Goal: Task Accomplishment & Management: Manage account settings

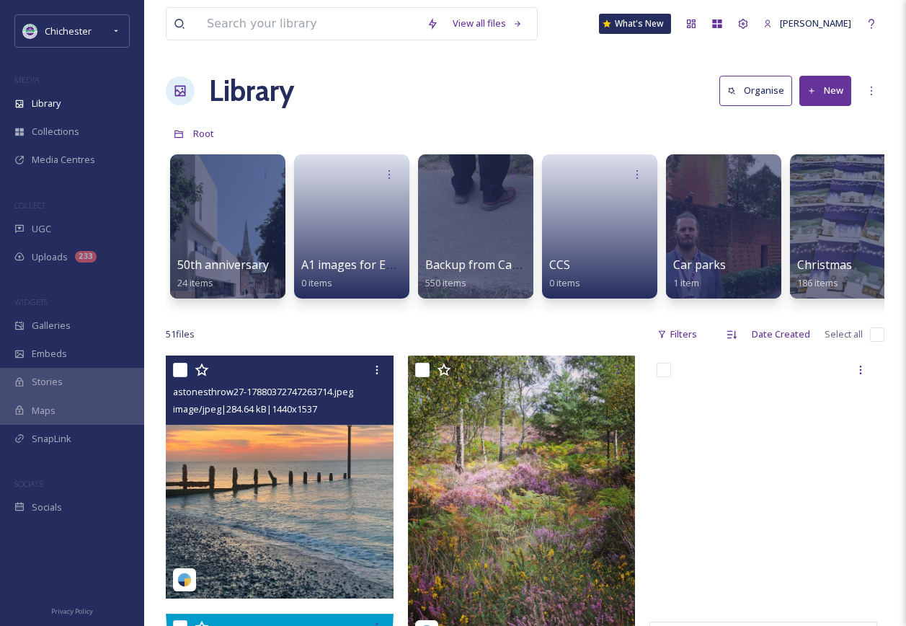
click at [177, 374] on input "checkbox" at bounding box center [180, 370] width 14 height 14
checkbox input "true"
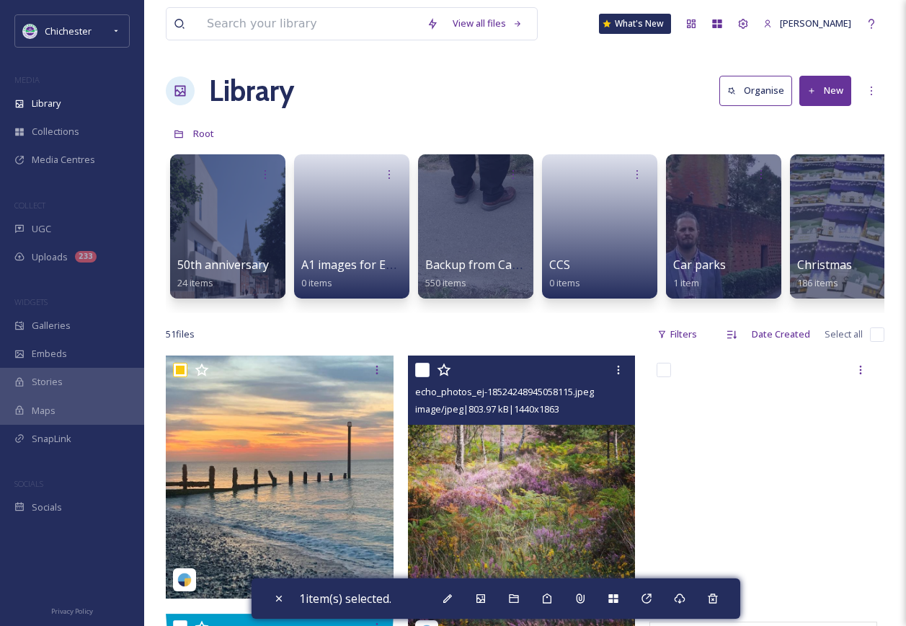
click at [420, 377] on input "checkbox" at bounding box center [422, 370] width 14 height 14
checkbox input "true"
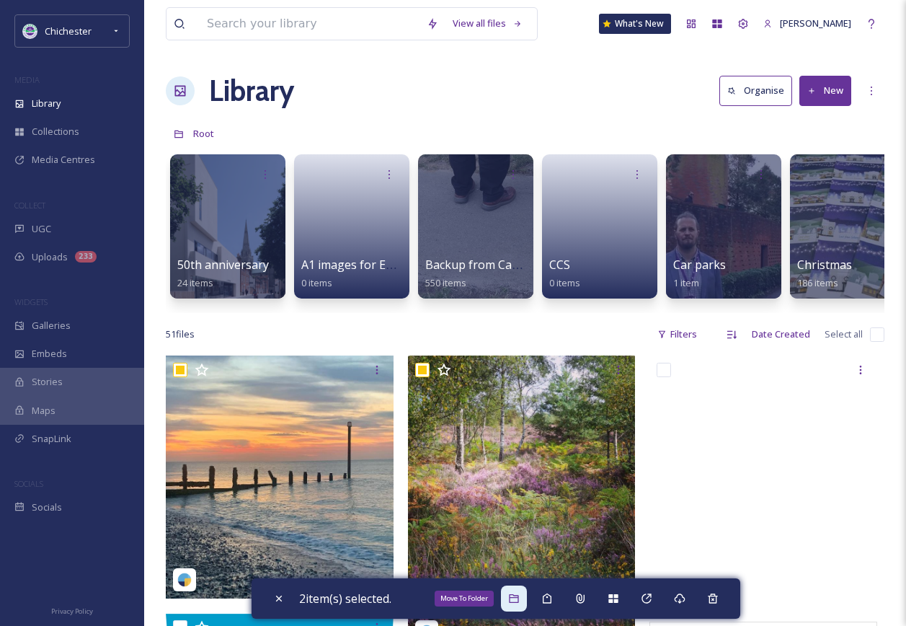
click at [525, 597] on div "Move To Folder" at bounding box center [514, 599] width 26 height 26
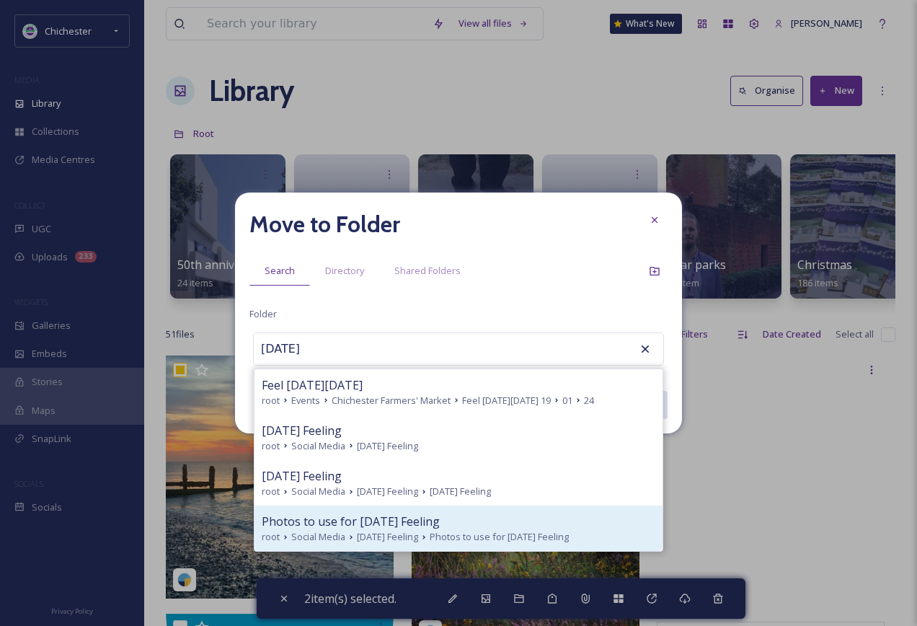
click at [323, 527] on span "Photos to use for Friday Feeling" at bounding box center [351, 521] width 178 height 17
type input "Photos to use for Friday Feeling"
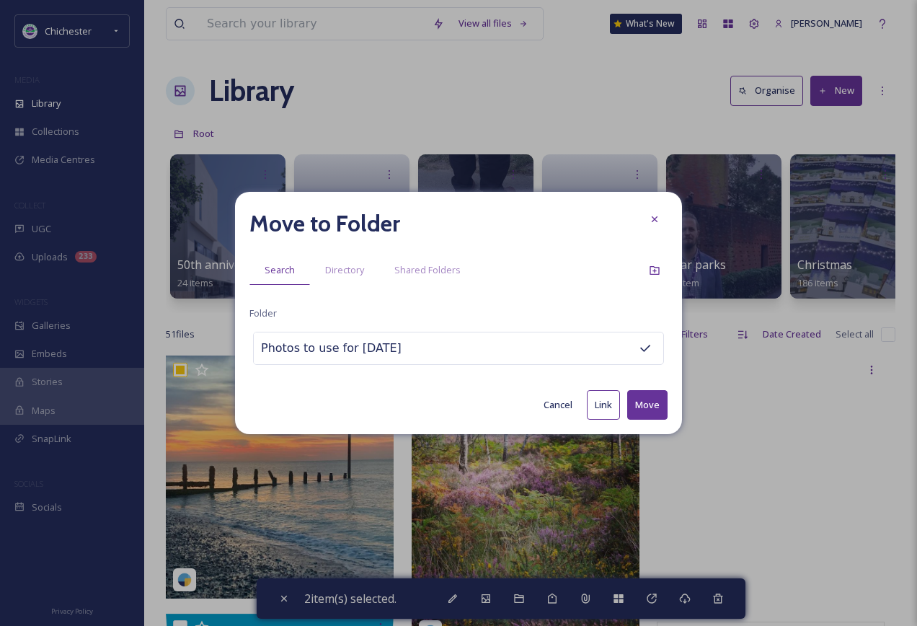
click at [661, 415] on button "Move" at bounding box center [647, 405] width 40 height 30
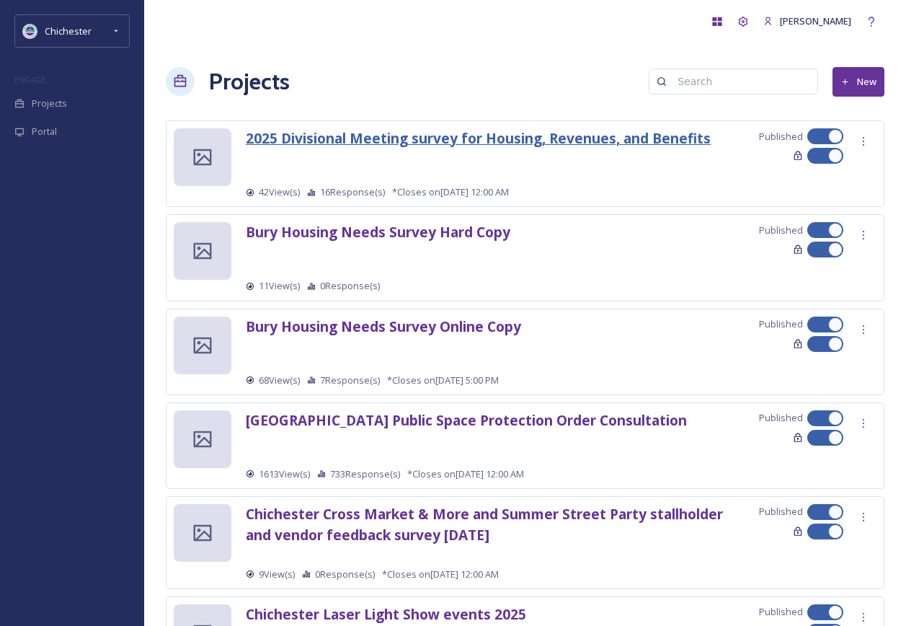
click at [565, 134] on strong "2025 Divisional Meeting survey for Housing, Revenues, and Benefits" at bounding box center [478, 137] width 465 height 19
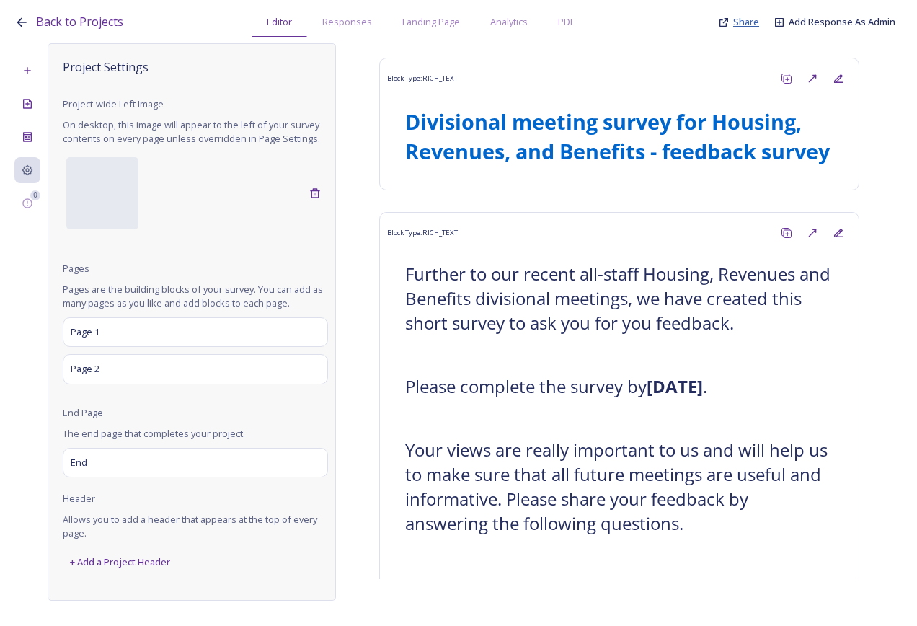
click at [746, 23] on span "Share" at bounding box center [746, 21] width 26 height 13
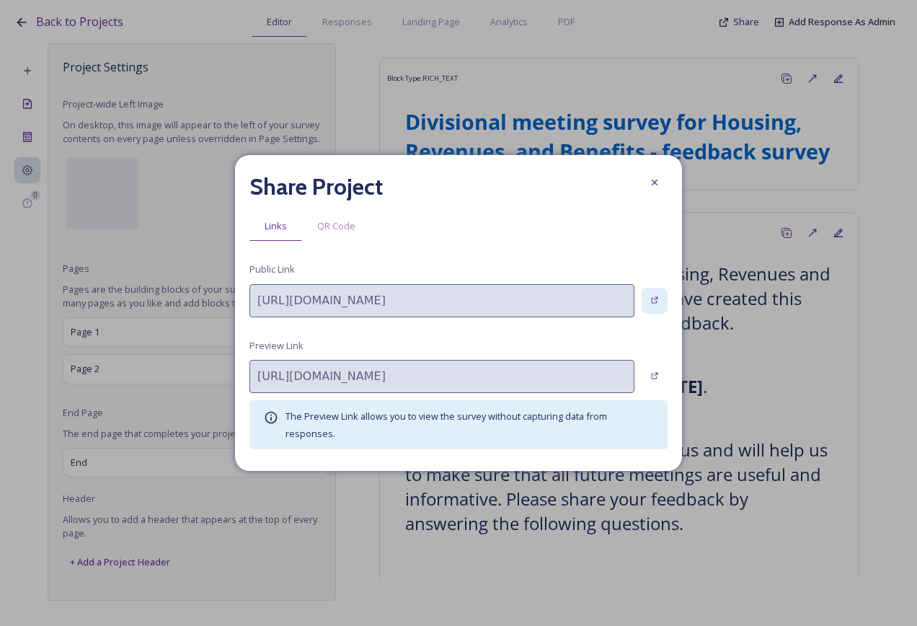
click at [654, 306] on div at bounding box center [655, 301] width 26 height 26
click at [643, 187] on div at bounding box center [655, 182] width 26 height 26
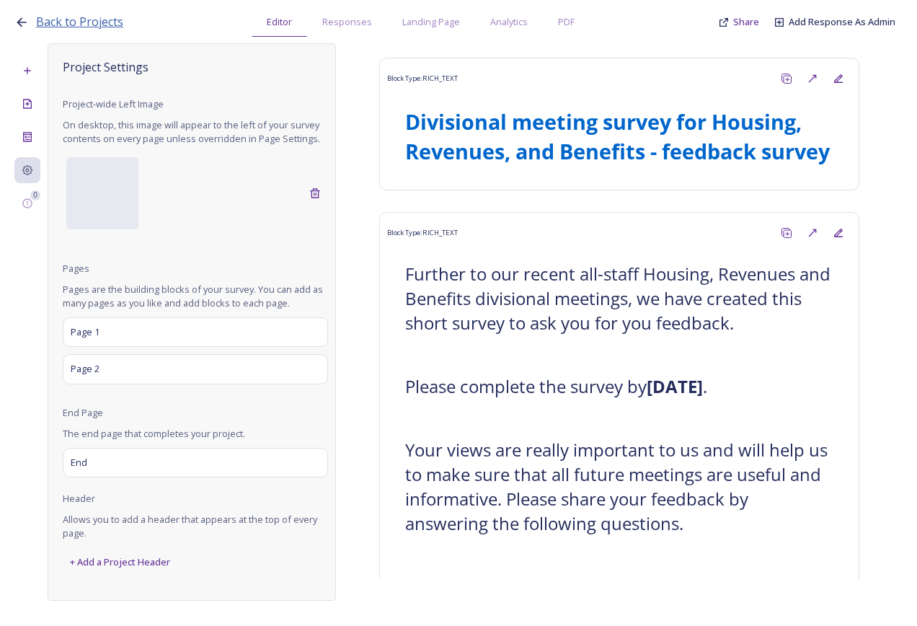
click at [118, 23] on span "Back to Projects" at bounding box center [79, 22] width 87 height 16
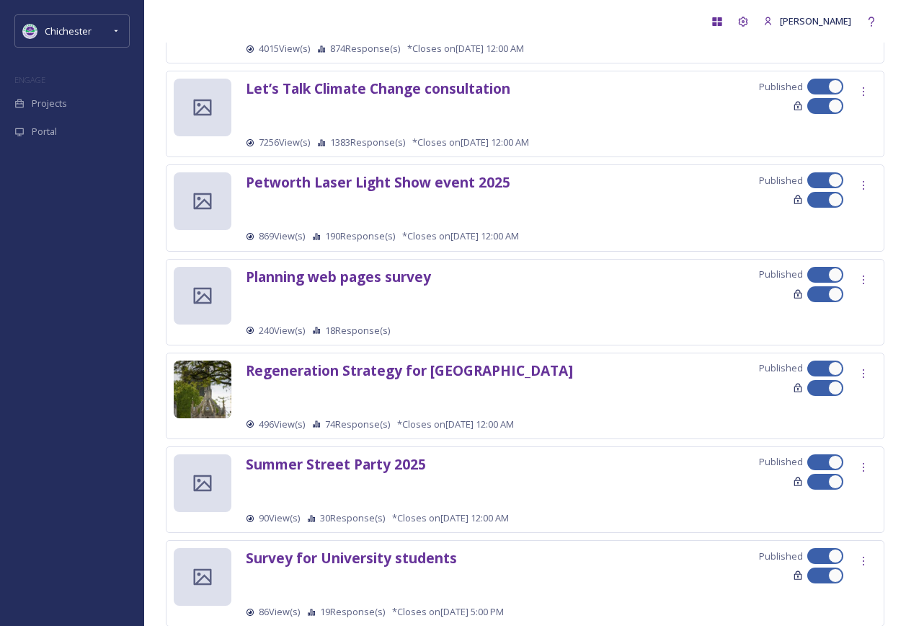
scroll to position [1154, 0]
